Goal: Transaction & Acquisition: Obtain resource

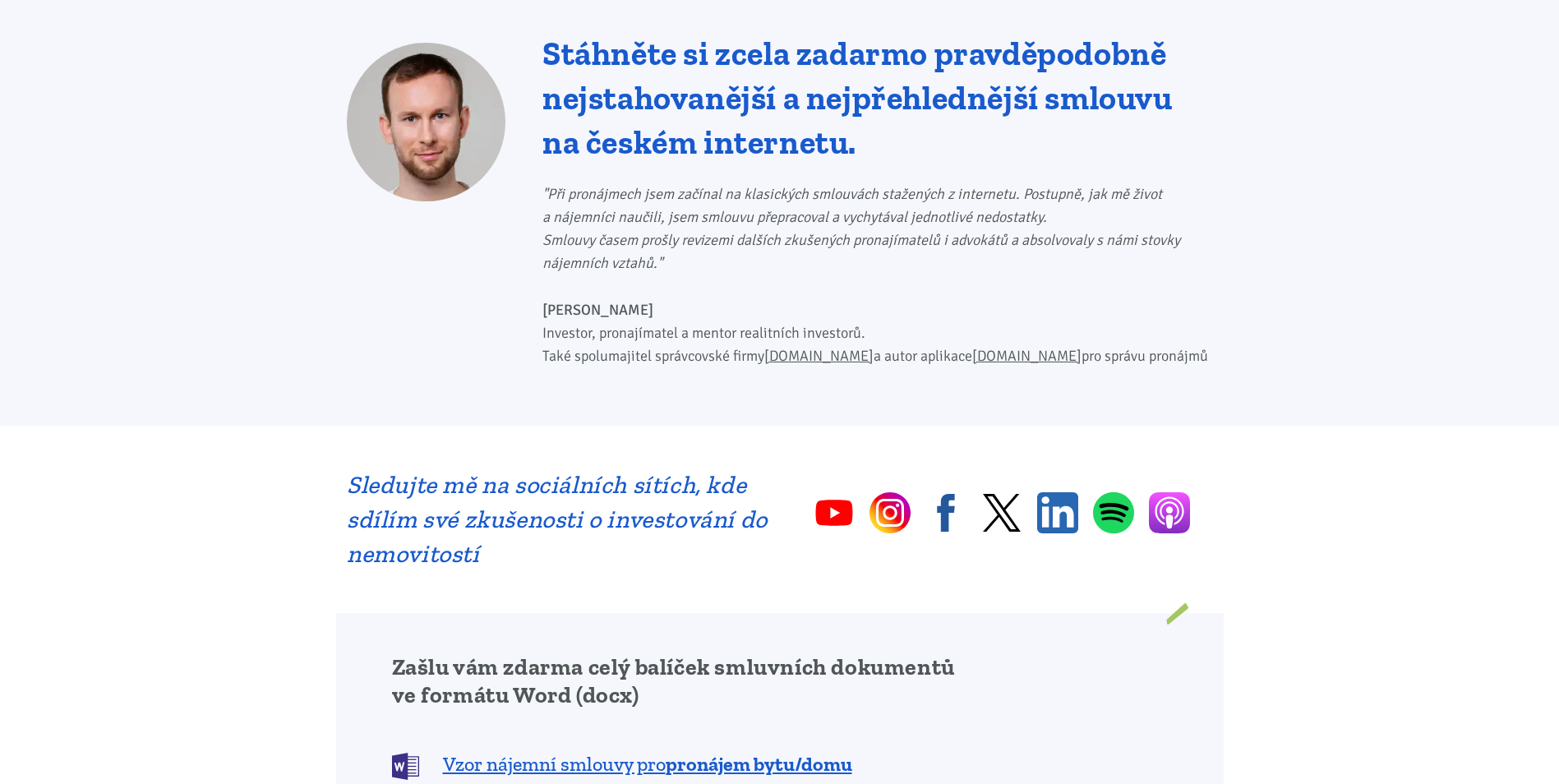
scroll to position [1150, 0]
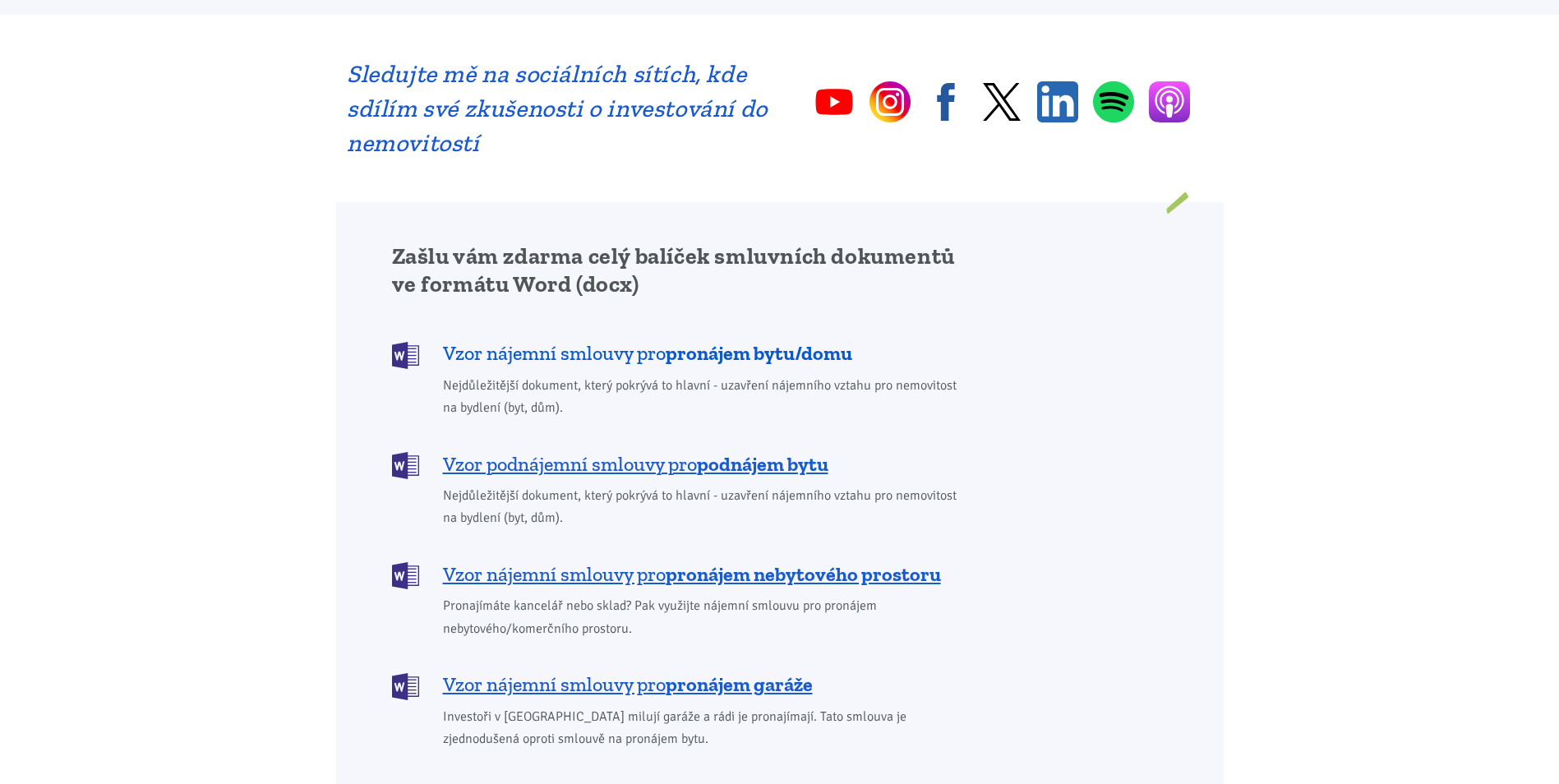
click at [654, 340] on span "Vzor nájemní smlouvy pro pronájem bytu/domu" at bounding box center [648, 352] width 409 height 26
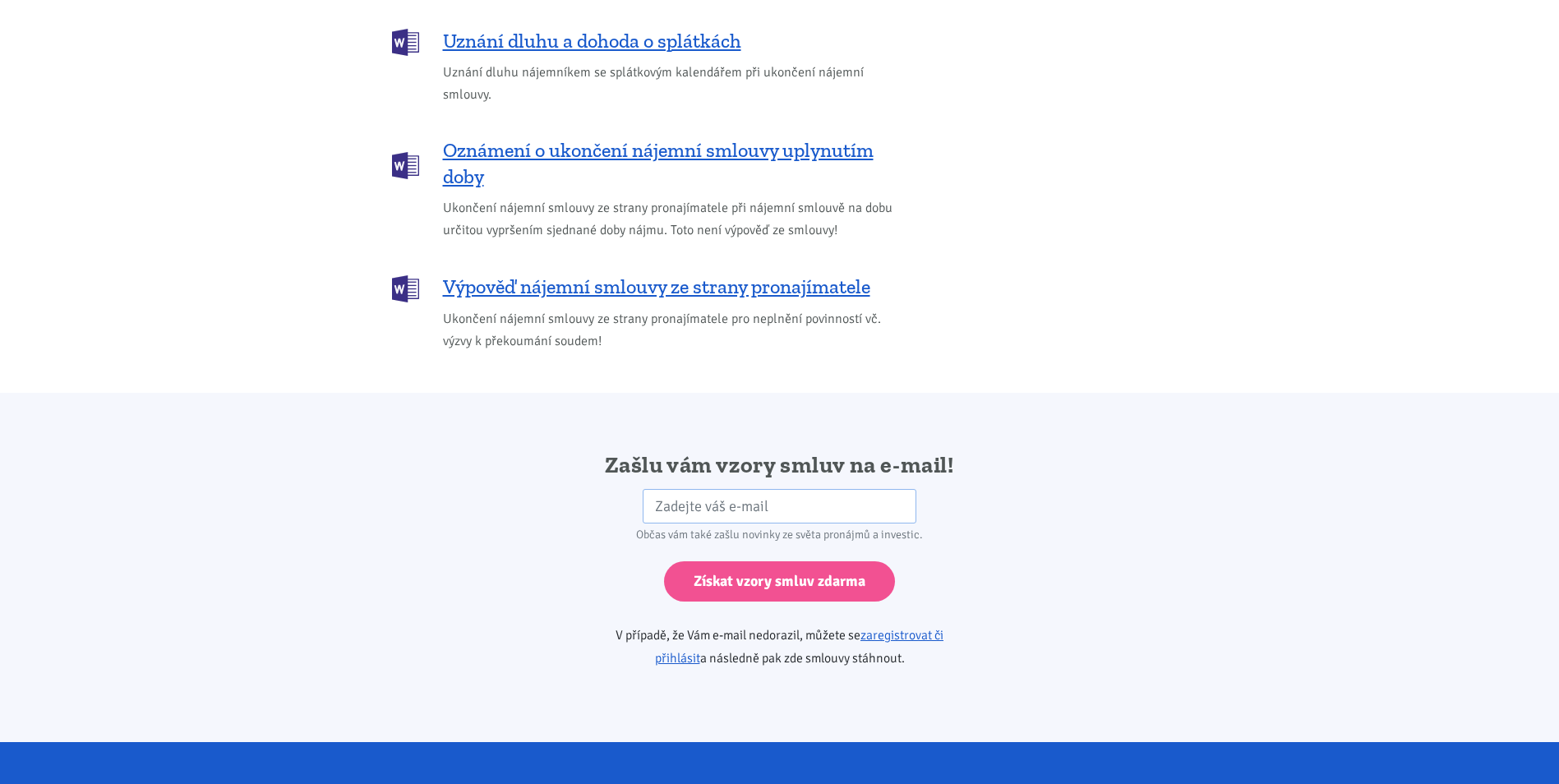
scroll to position [2744, 0]
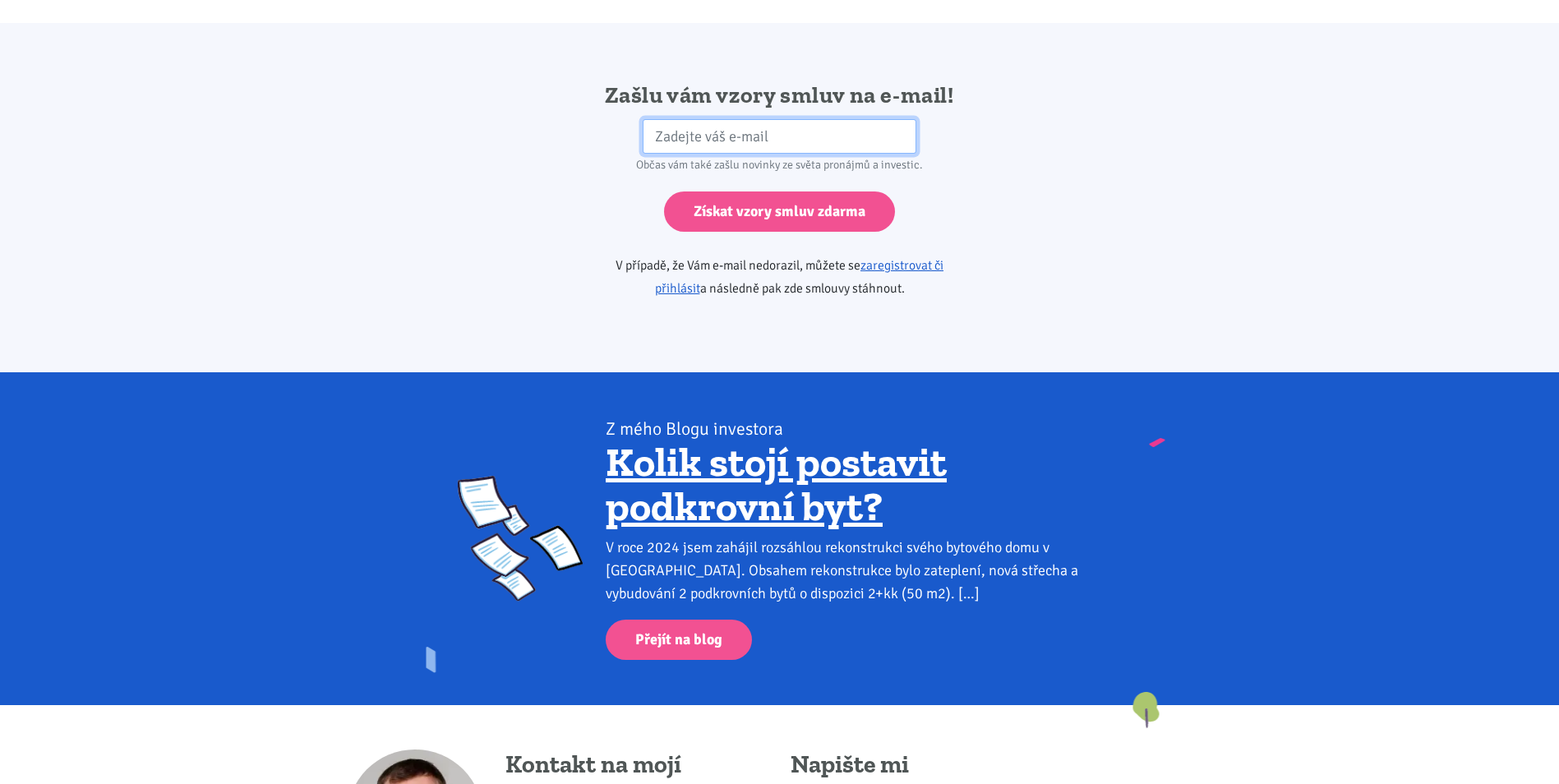
click at [781, 119] on input "email" at bounding box center [780, 136] width 273 height 35
type input "[EMAIL_ADDRESS][DOMAIN_NAME]"
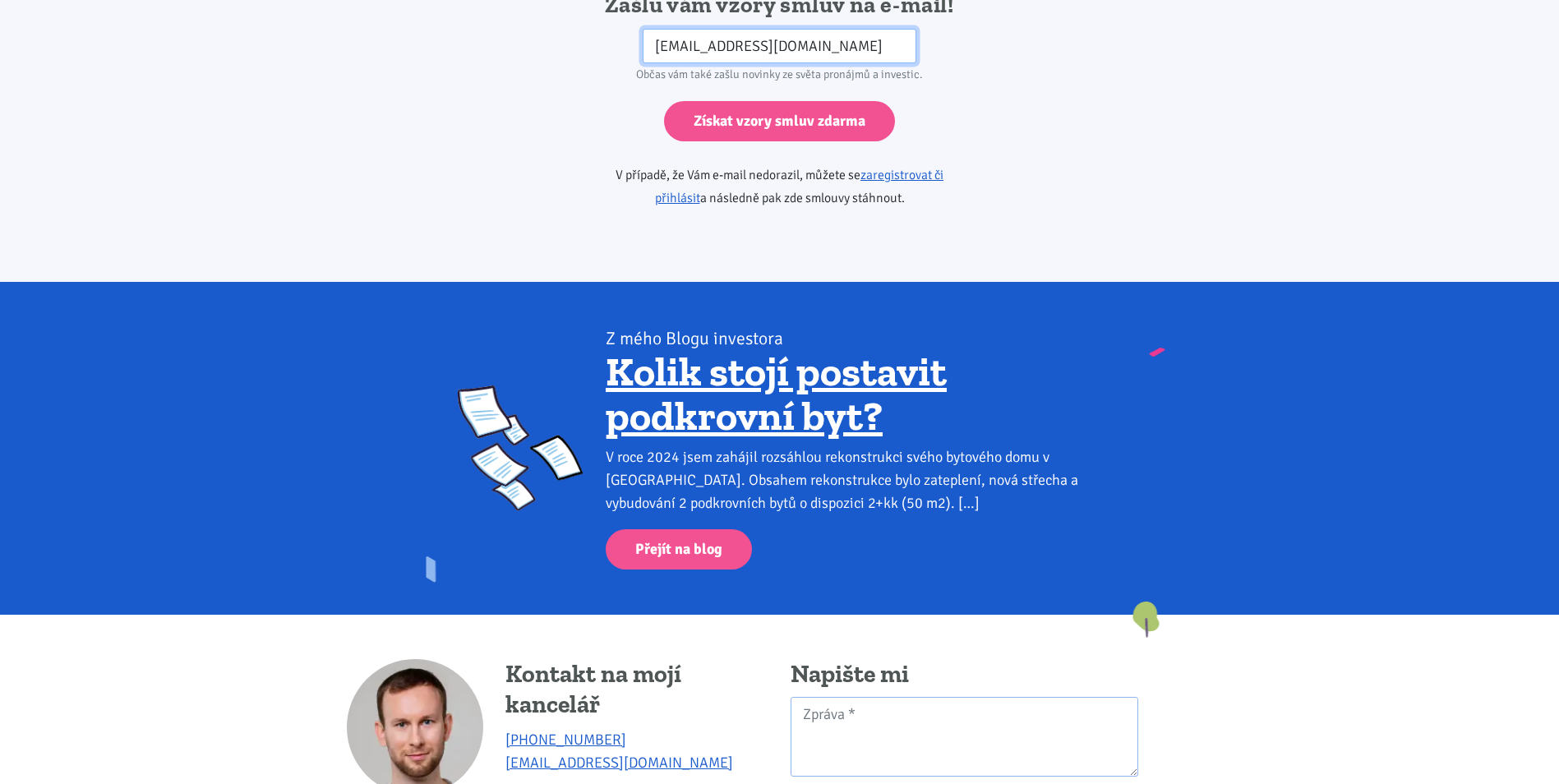
scroll to position [2829, 0]
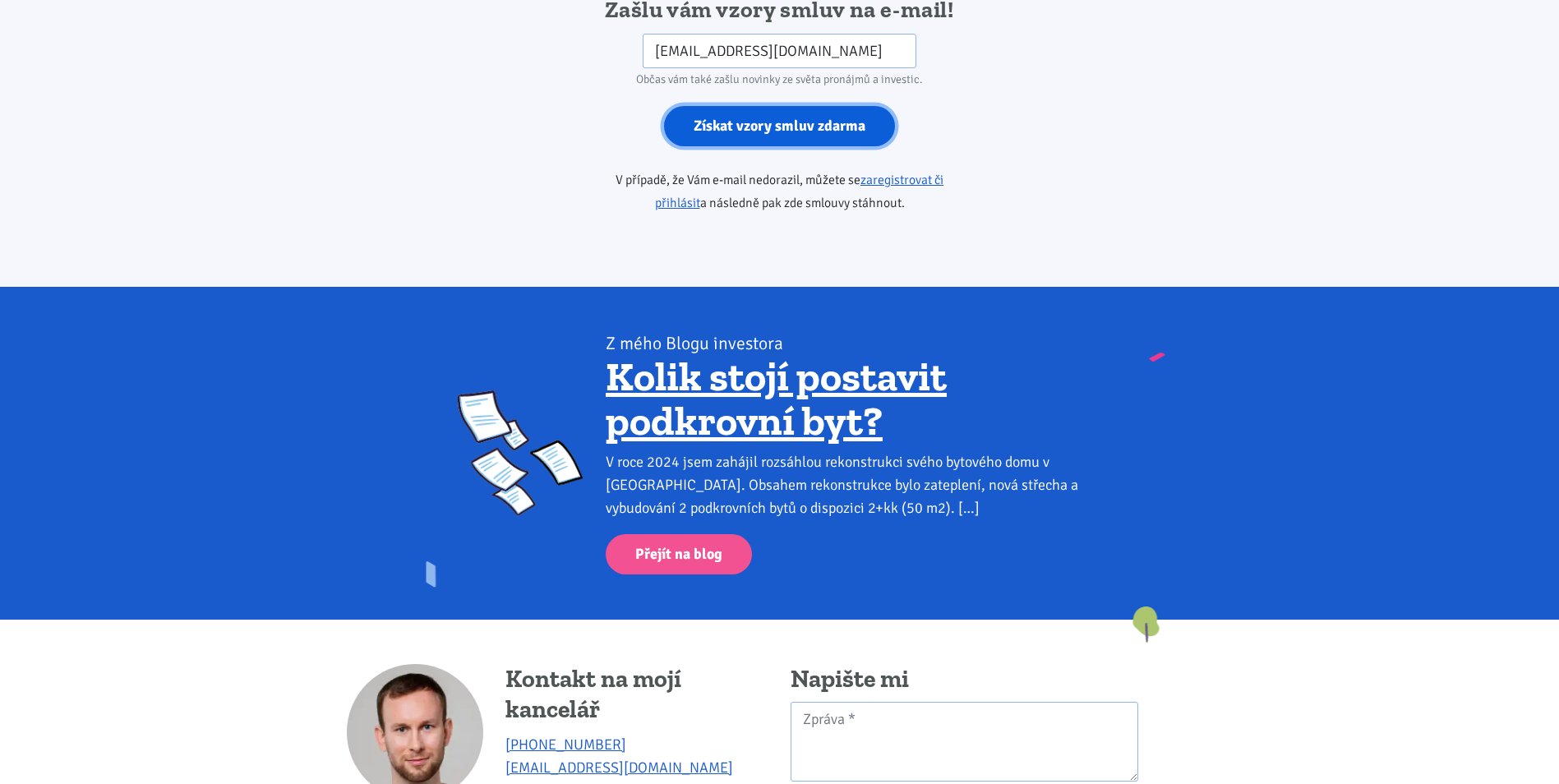
click at [802, 106] on input "Získat vzory smluv zdarma" at bounding box center [779, 126] width 231 height 40
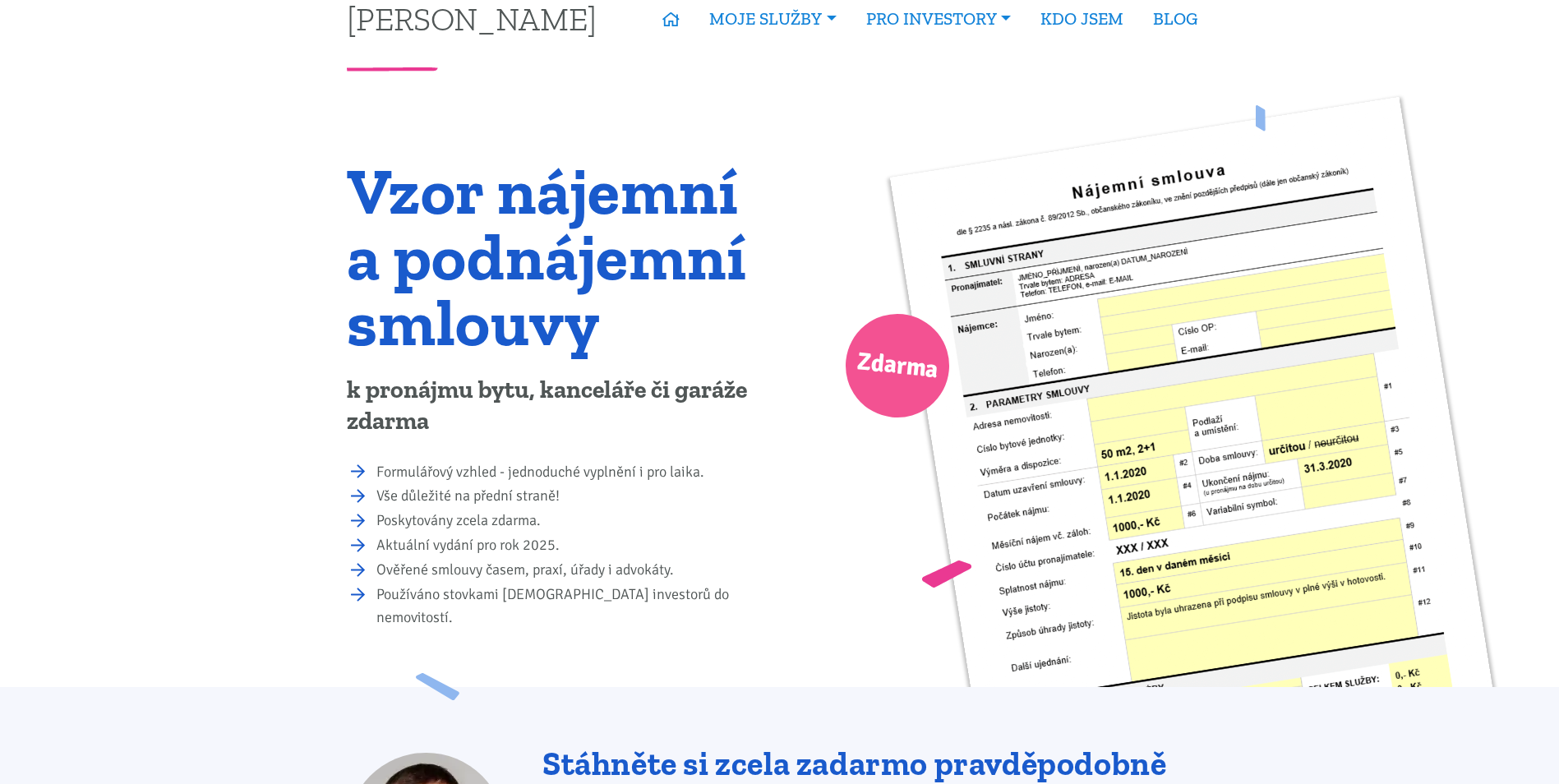
scroll to position [0, 0]
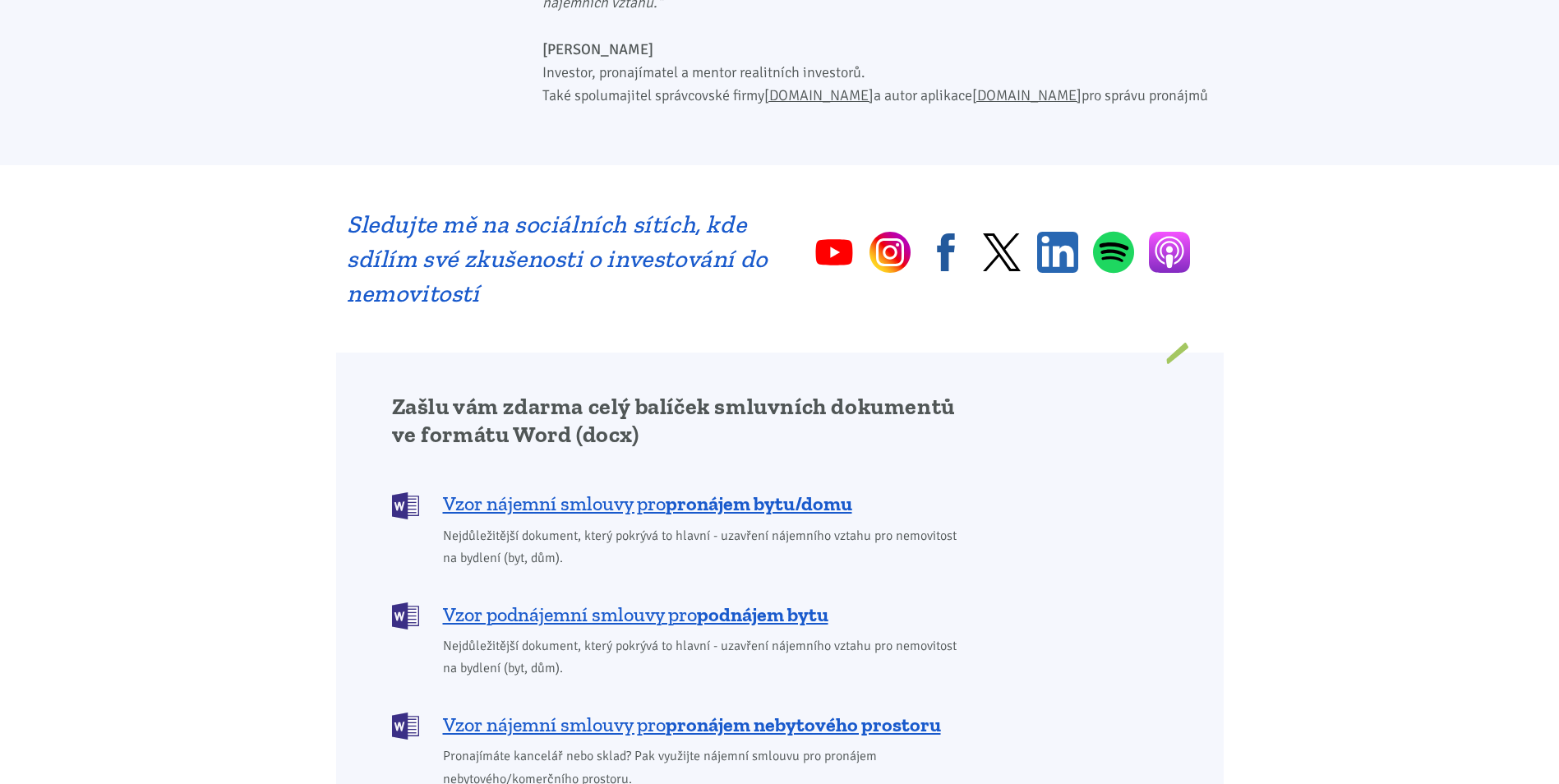
scroll to position [1150, 0]
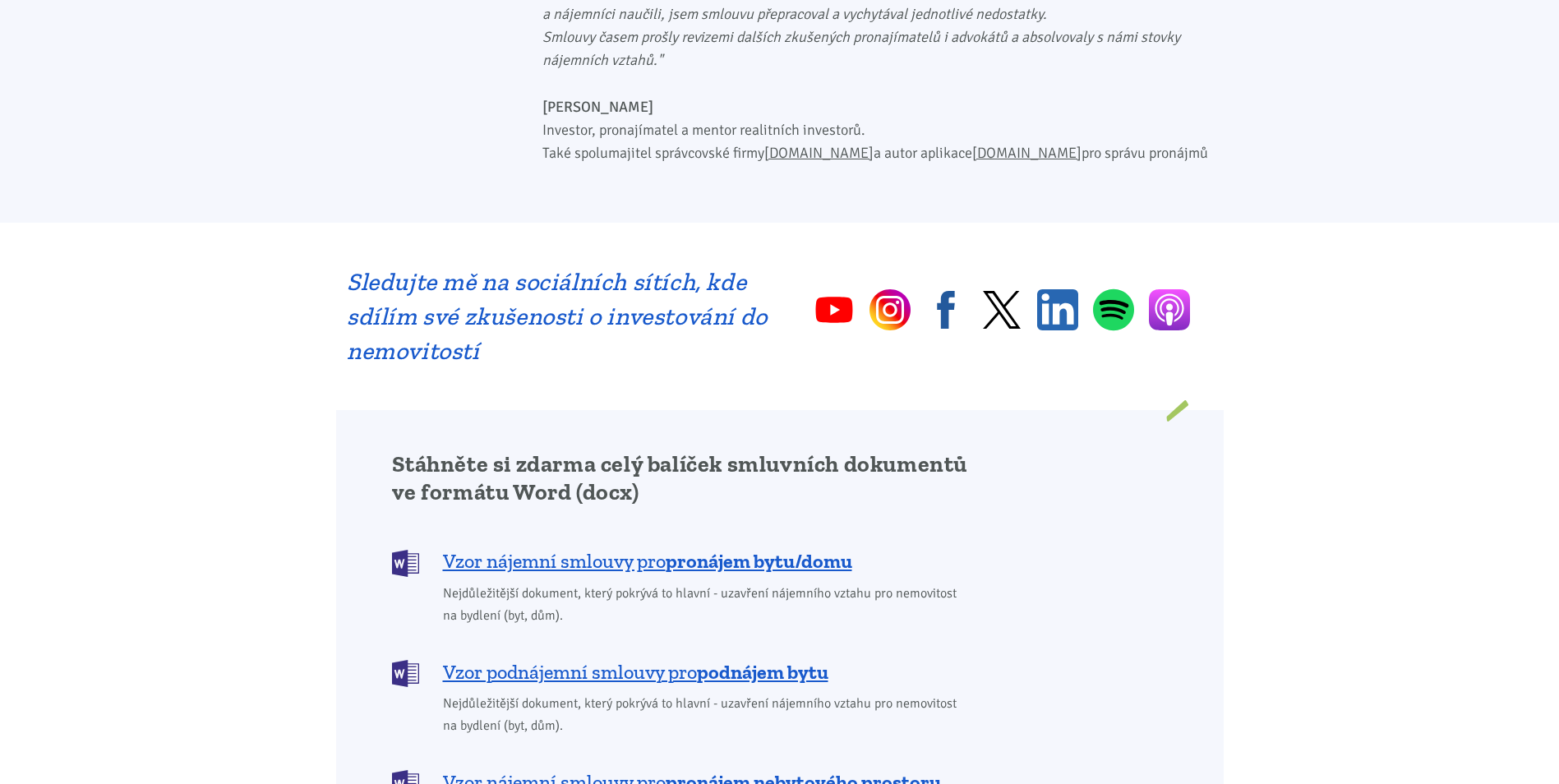
scroll to position [1068, 0]
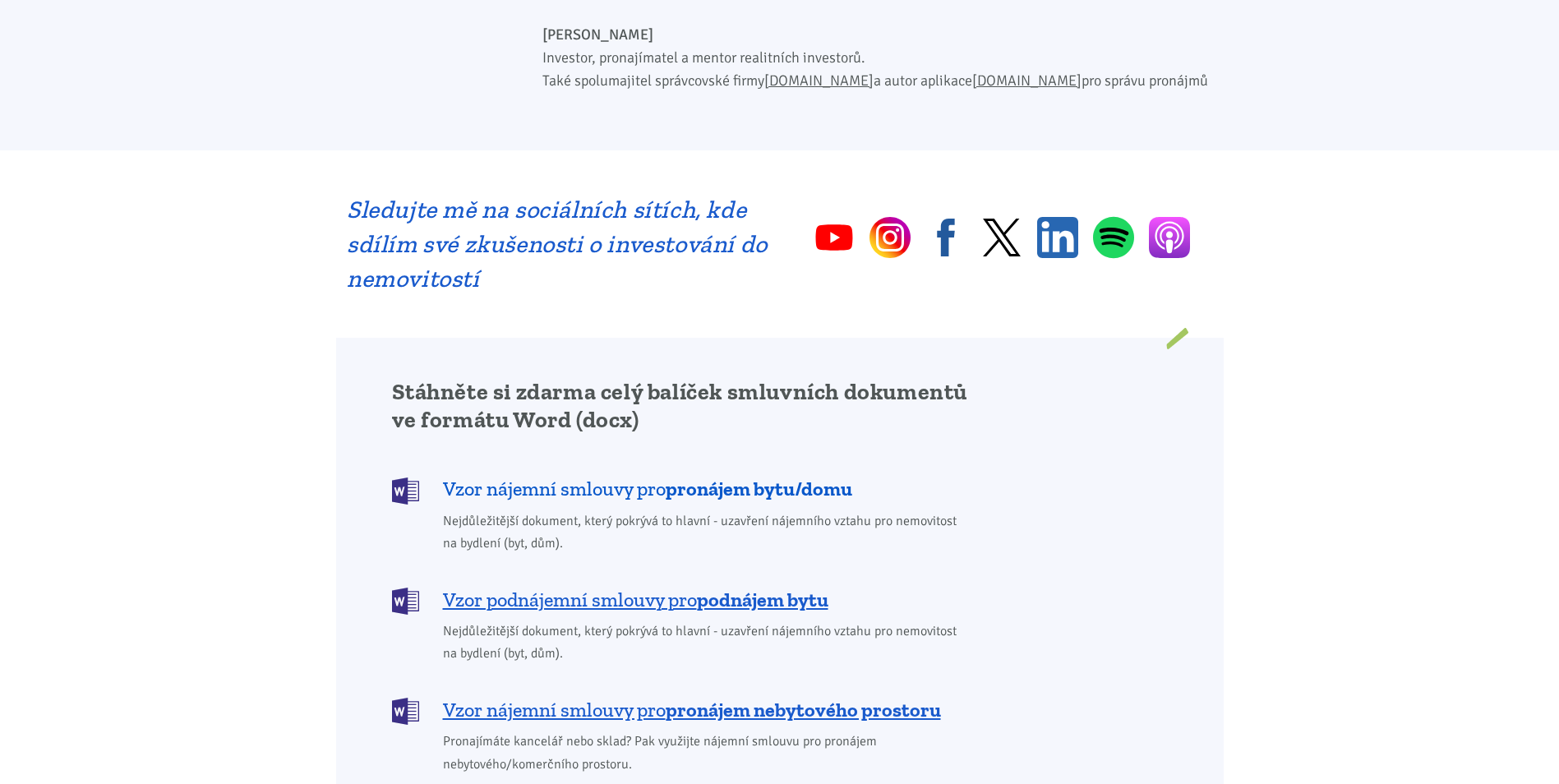
click at [542, 476] on span "Vzor nájemní smlouvy pro pronájem bytu/domu" at bounding box center [648, 488] width 409 height 26
